Goal: Task Accomplishment & Management: Complete application form

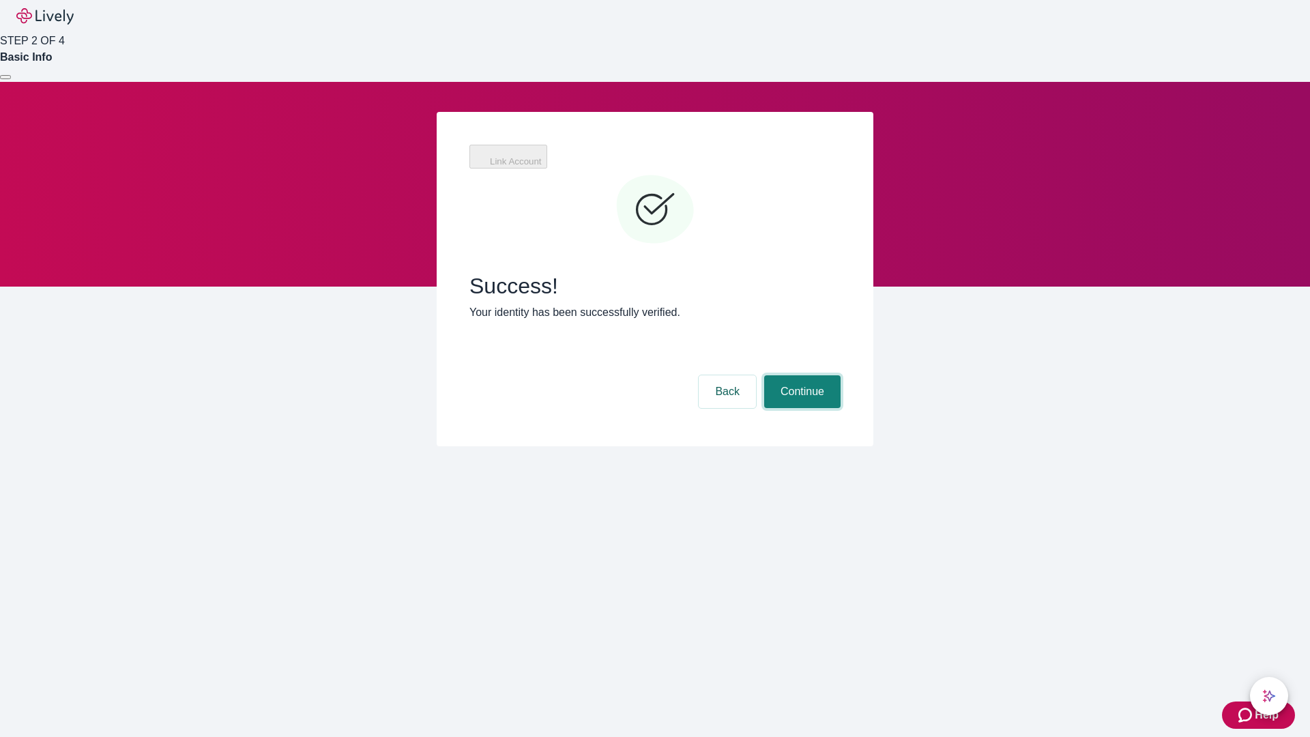
click at [800, 375] on button "Continue" at bounding box center [802, 391] width 76 height 33
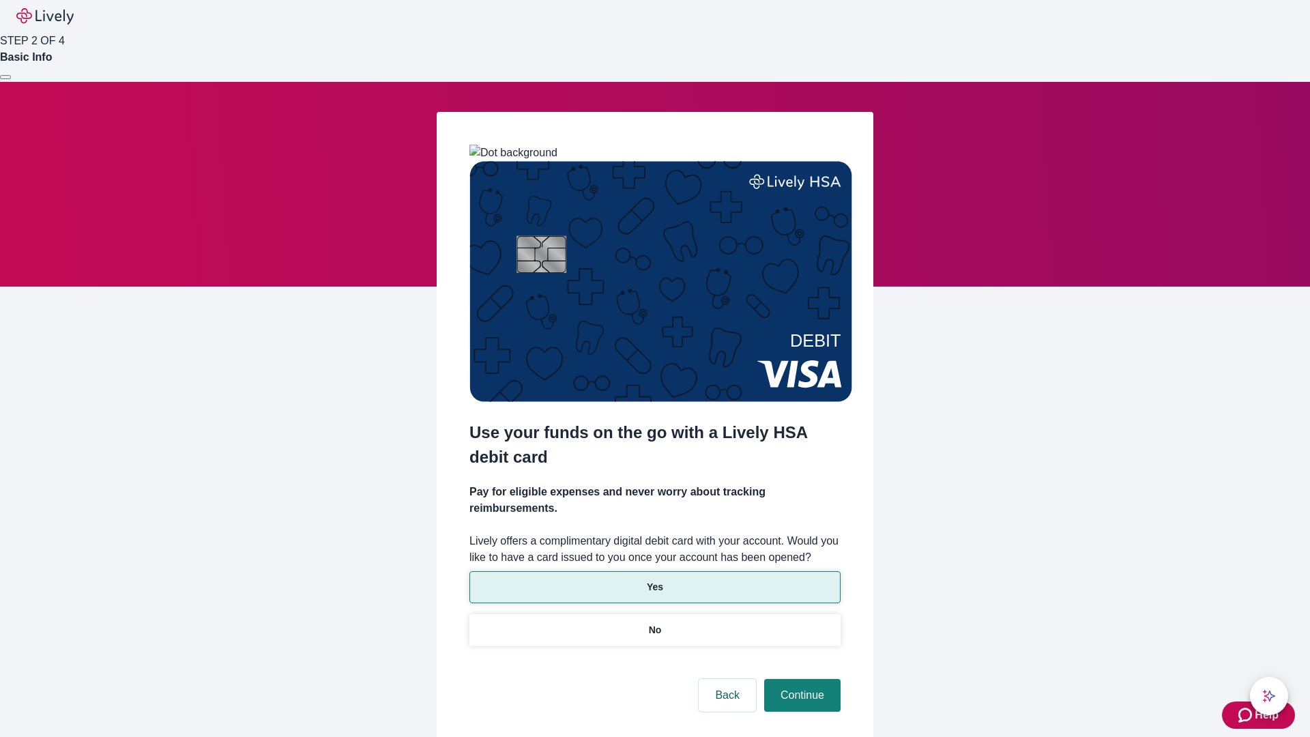
click at [654, 580] on p "Yes" at bounding box center [655, 587] width 16 height 14
click at [800, 679] on button "Continue" at bounding box center [802, 695] width 76 height 33
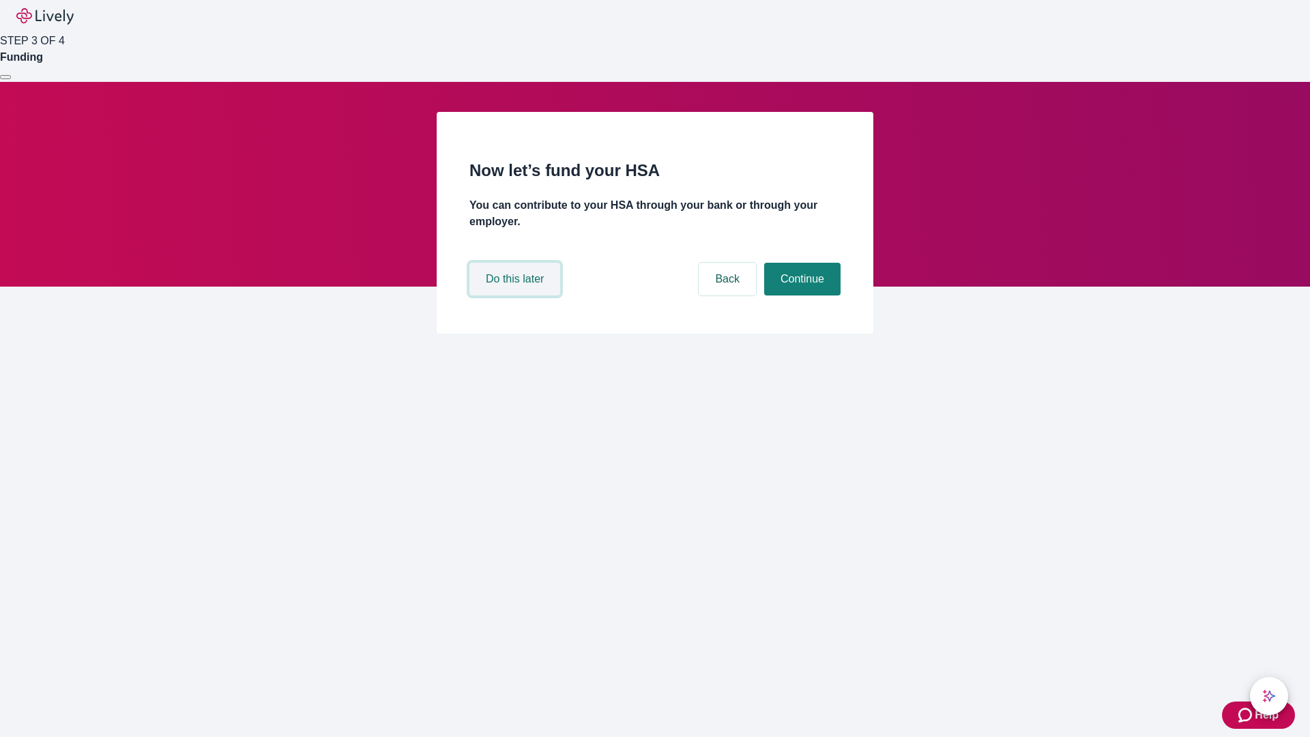
click at [516, 295] on button "Do this later" at bounding box center [514, 279] width 91 height 33
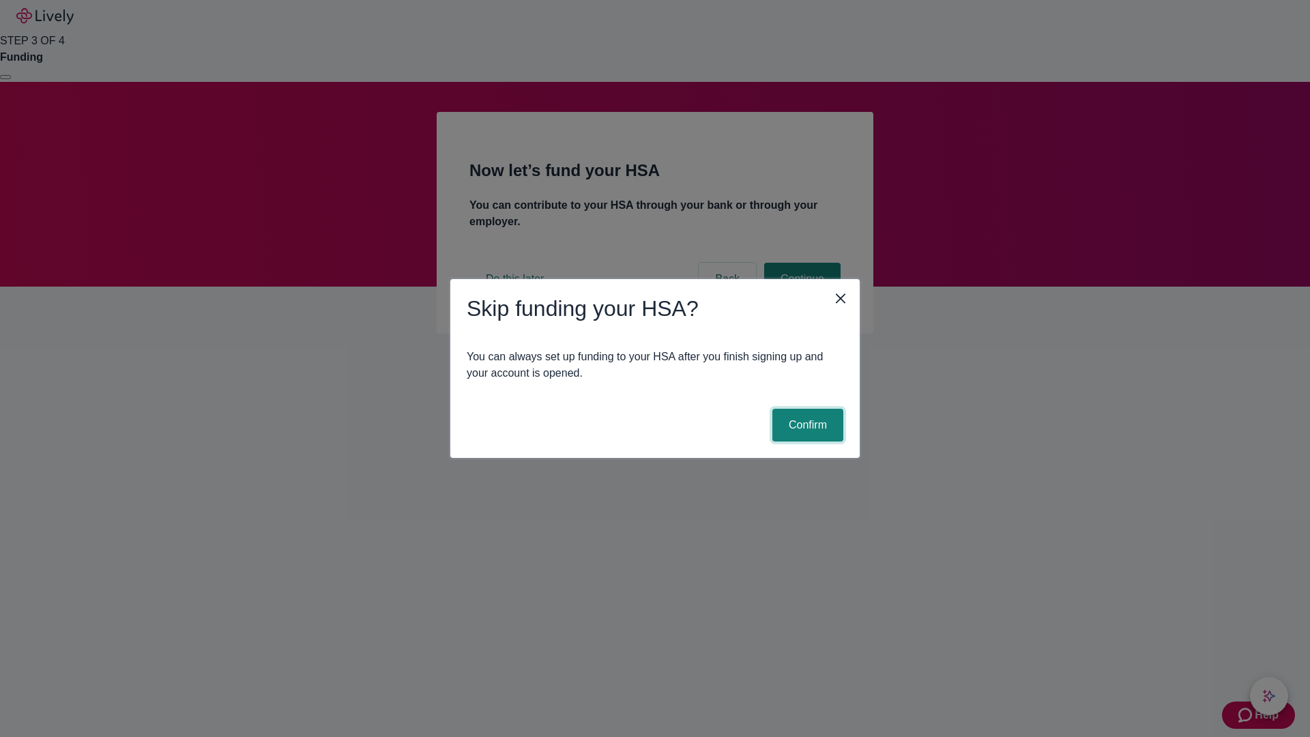
click at [806, 425] on button "Confirm" at bounding box center [807, 425] width 71 height 33
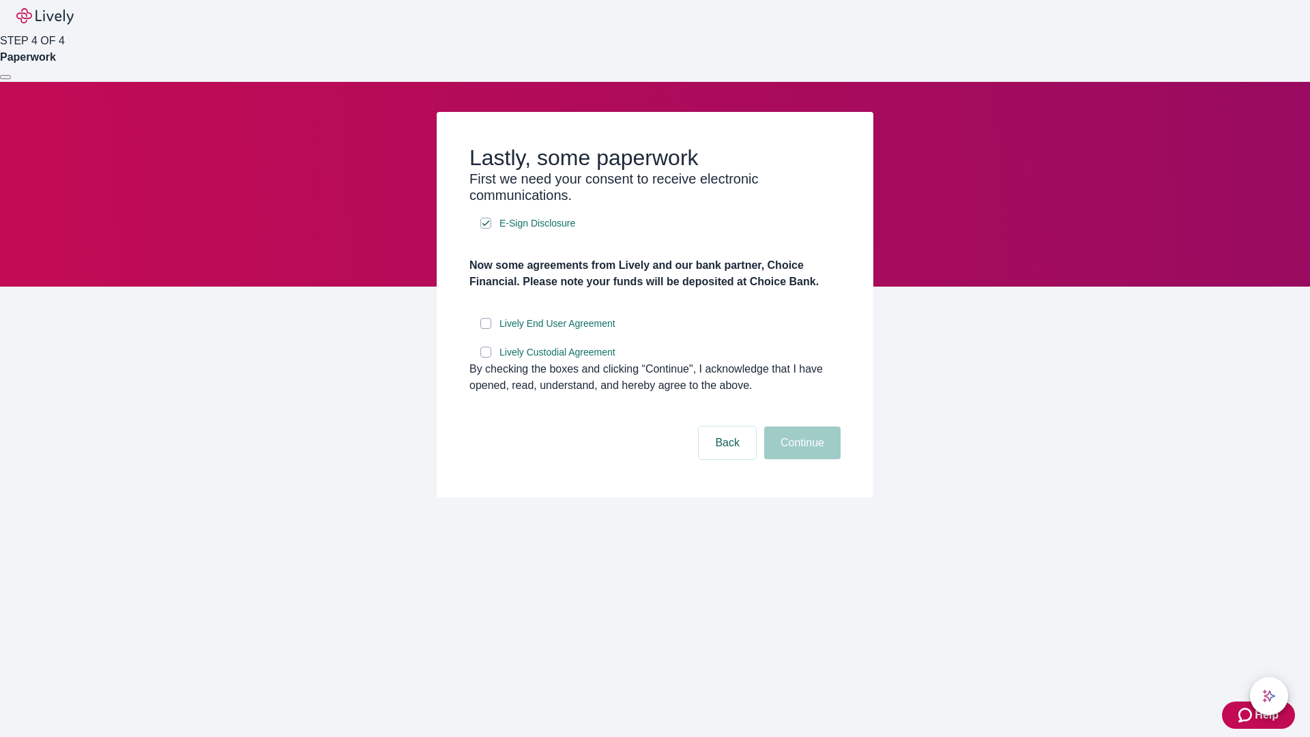
click at [486, 329] on input "Lively End User Agreement" at bounding box center [485, 323] width 11 height 11
checkbox input "true"
click at [486, 358] on input "Lively Custodial Agreement" at bounding box center [485, 352] width 11 height 11
checkbox input "true"
click at [800, 459] on button "Continue" at bounding box center [802, 442] width 76 height 33
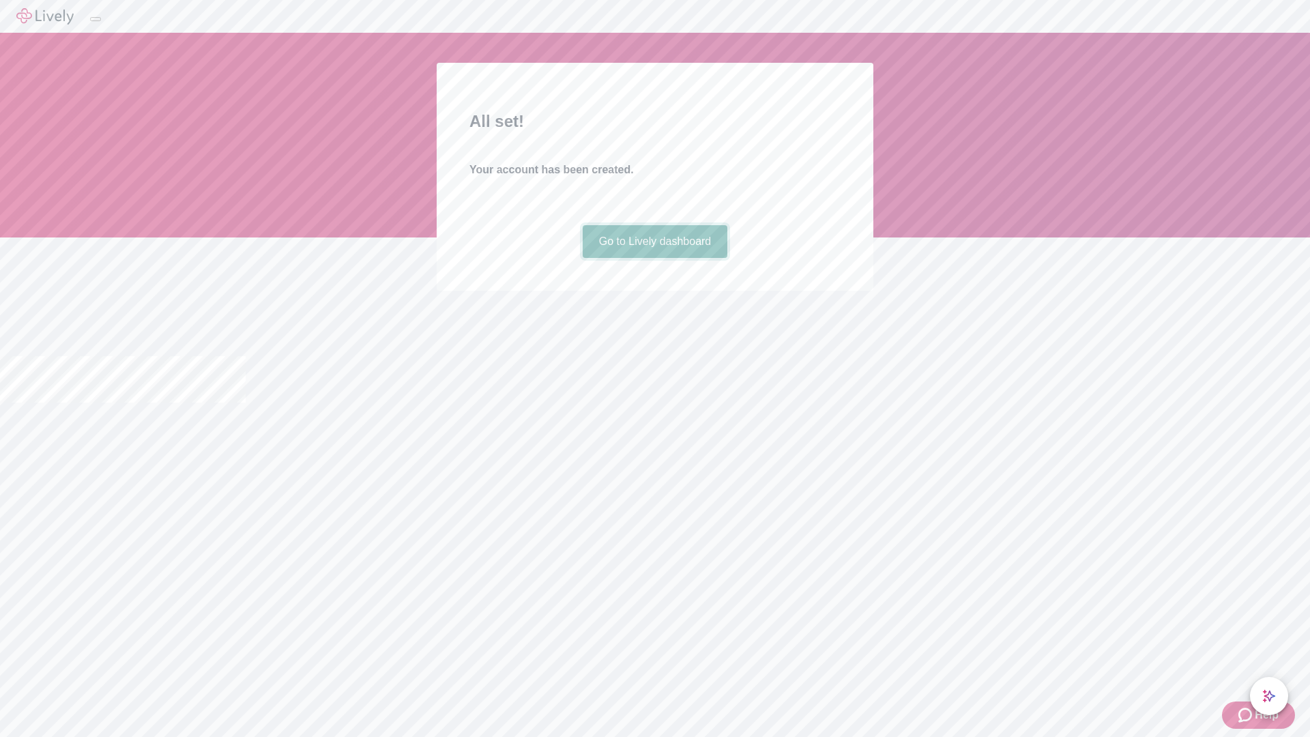
click at [654, 258] on link "Go to Lively dashboard" at bounding box center [655, 241] width 145 height 33
